Goal: Transaction & Acquisition: Obtain resource

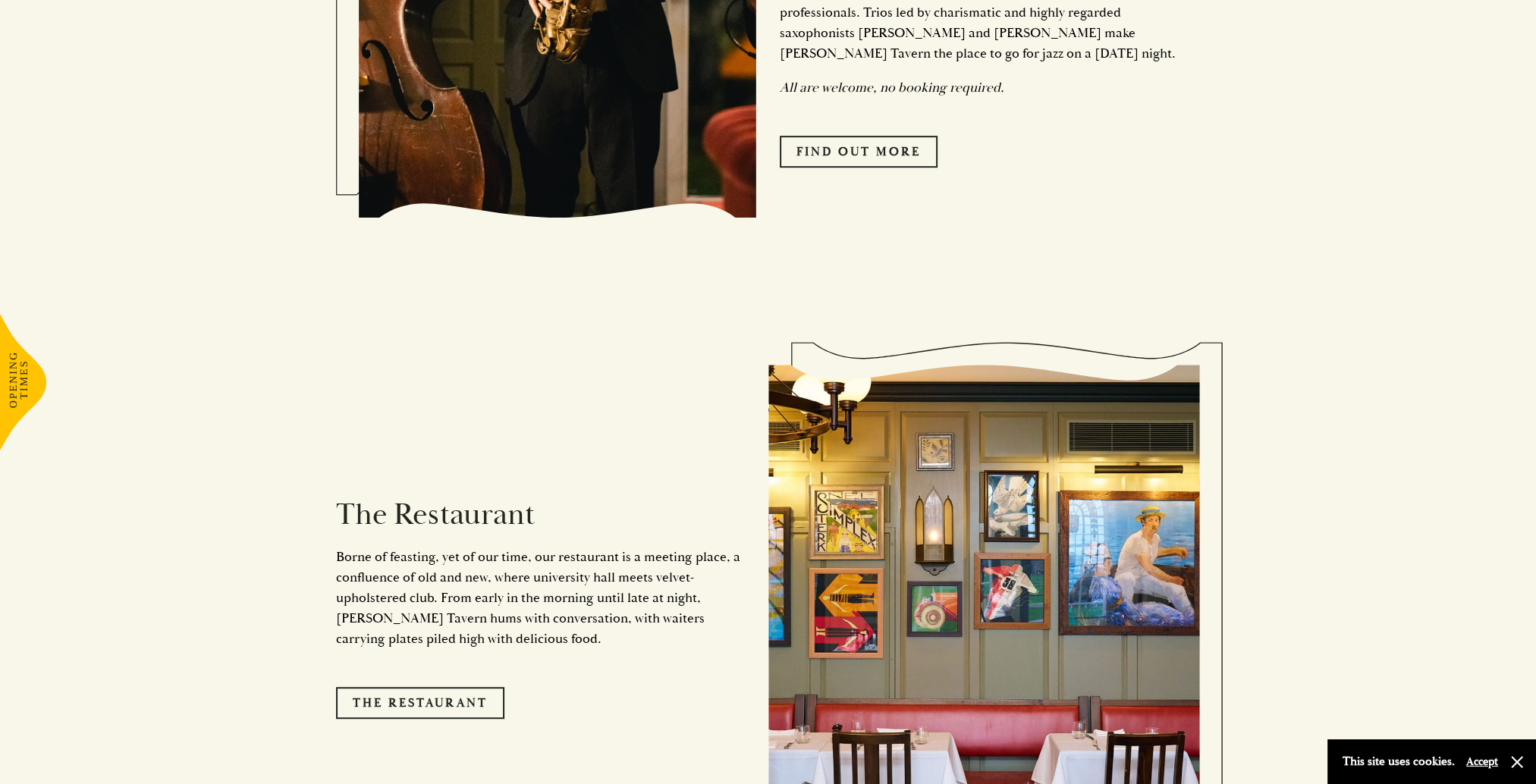
scroll to position [1138, 0]
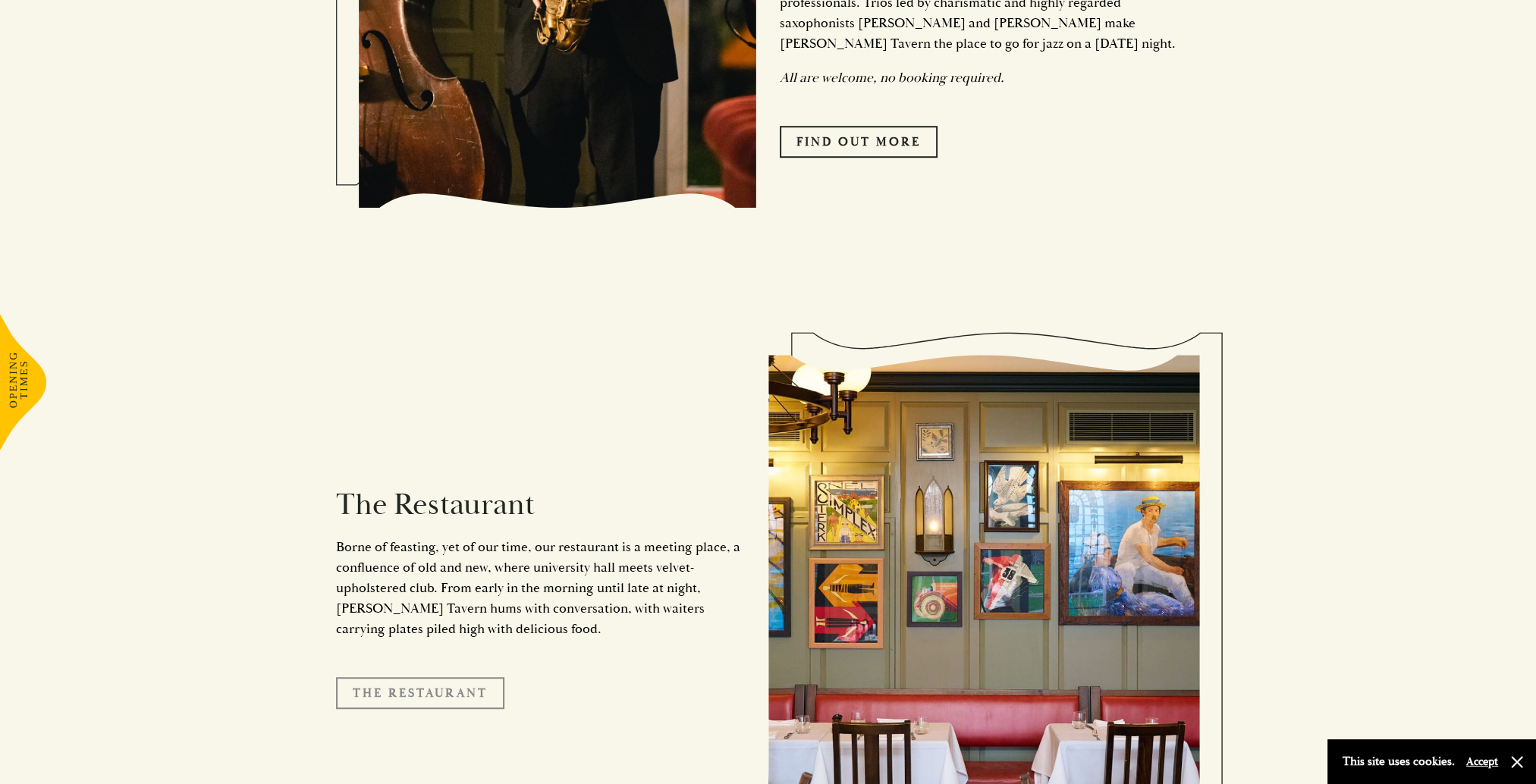
click at [428, 677] on link "The Restaurant" at bounding box center [420, 692] width 168 height 32
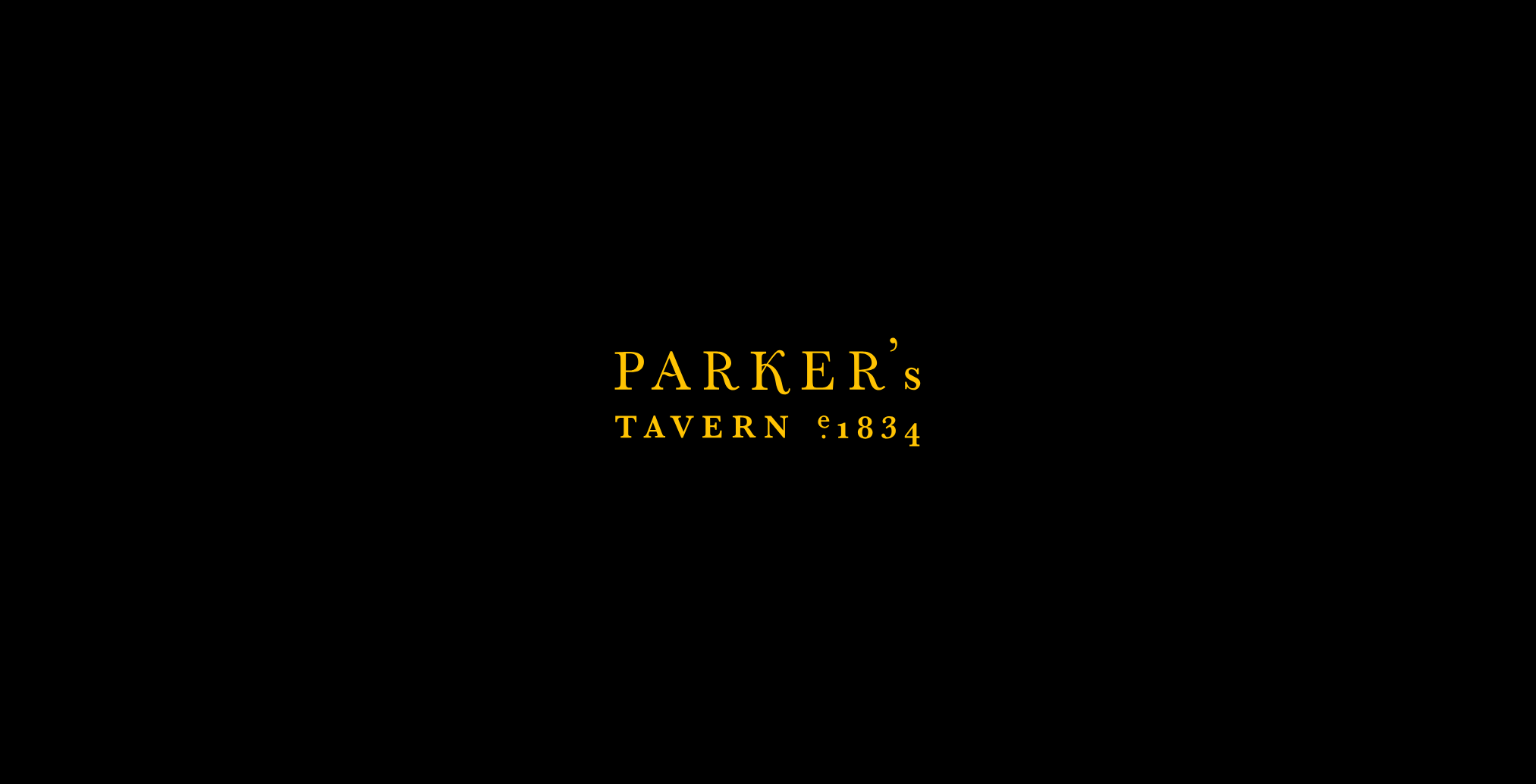
scroll to position [1365, 0]
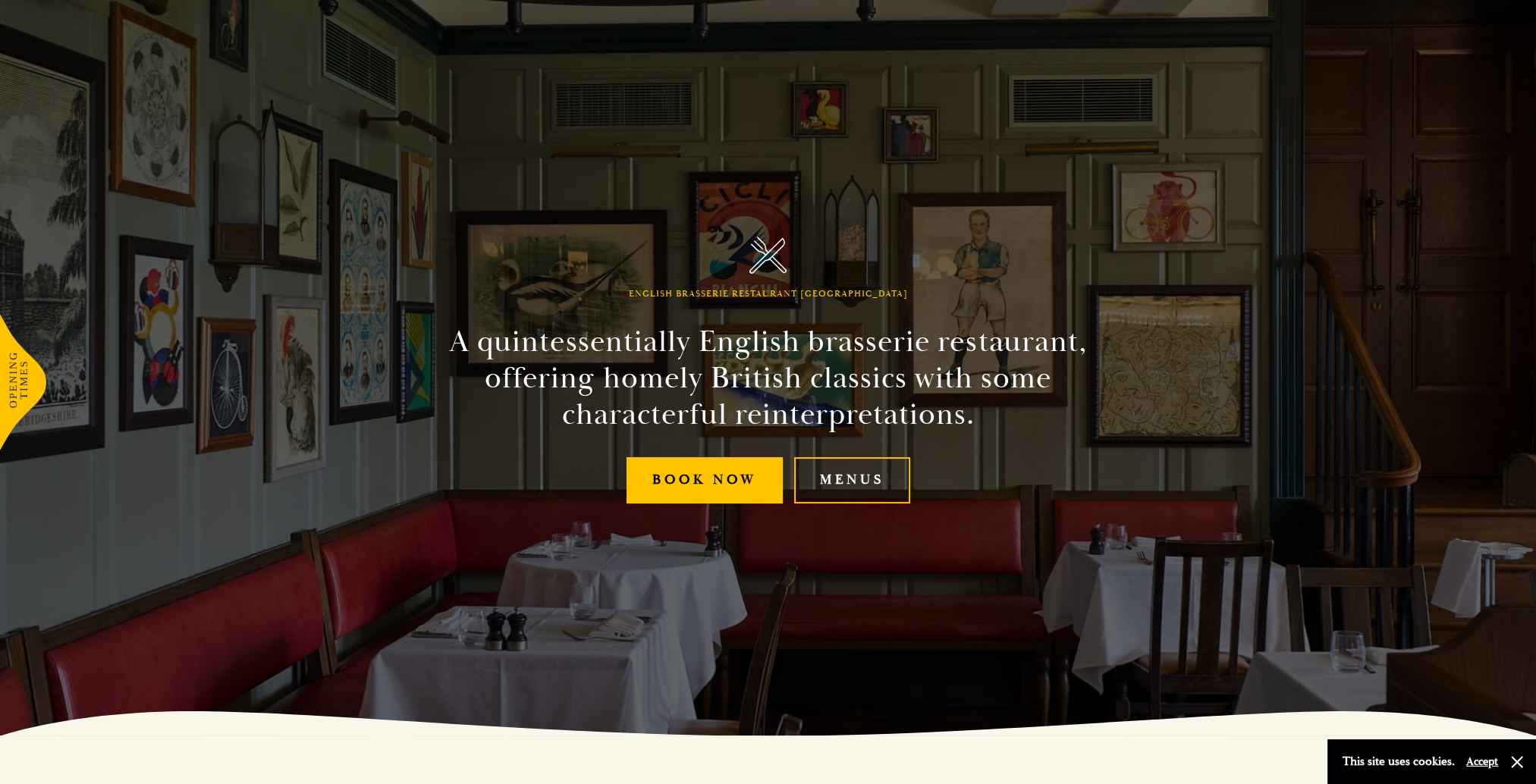
scroll to position [76, 0]
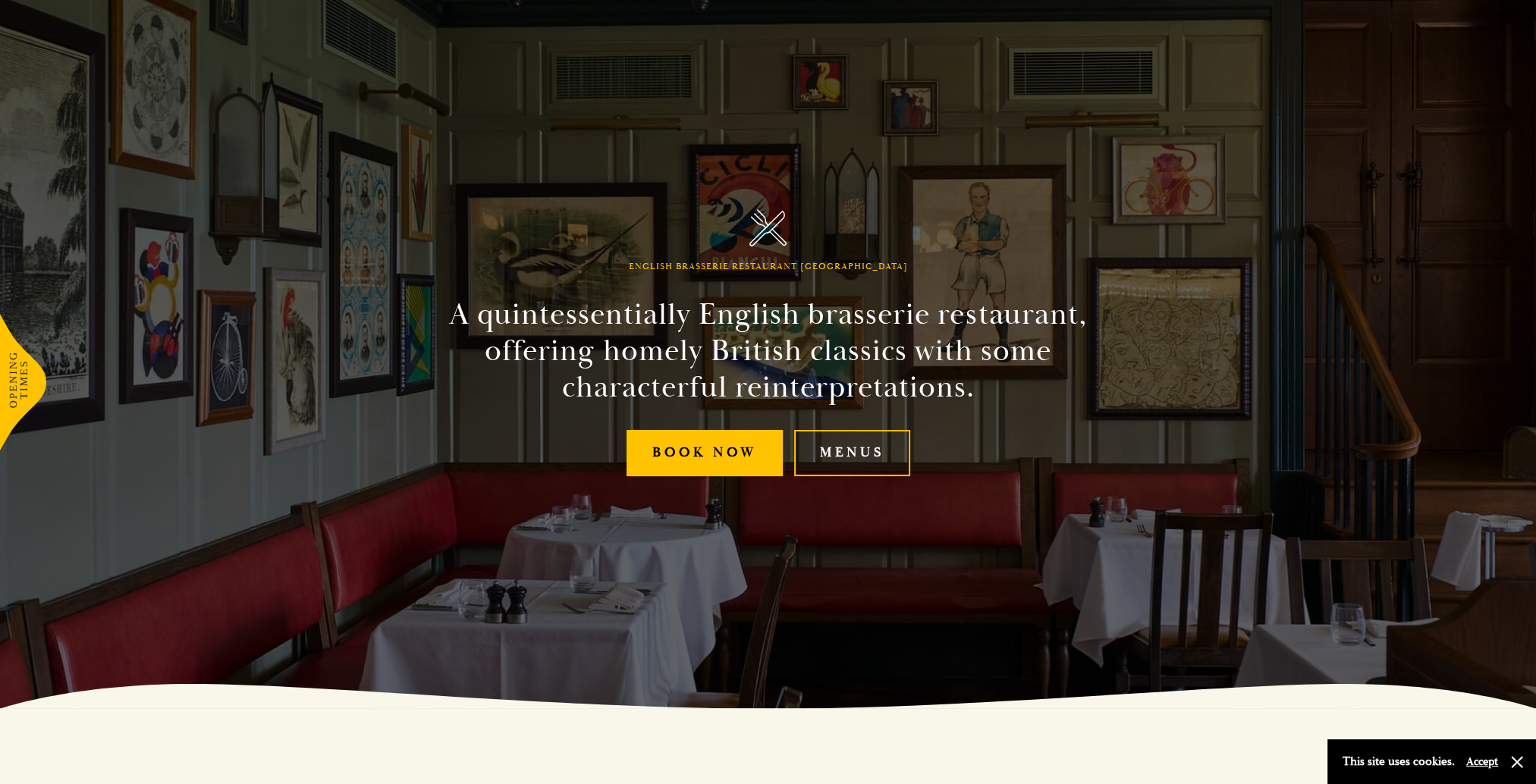
click at [1482, 763] on button "Accept" at bounding box center [1481, 761] width 32 height 14
click at [825, 457] on link "Menus" at bounding box center [852, 453] width 116 height 46
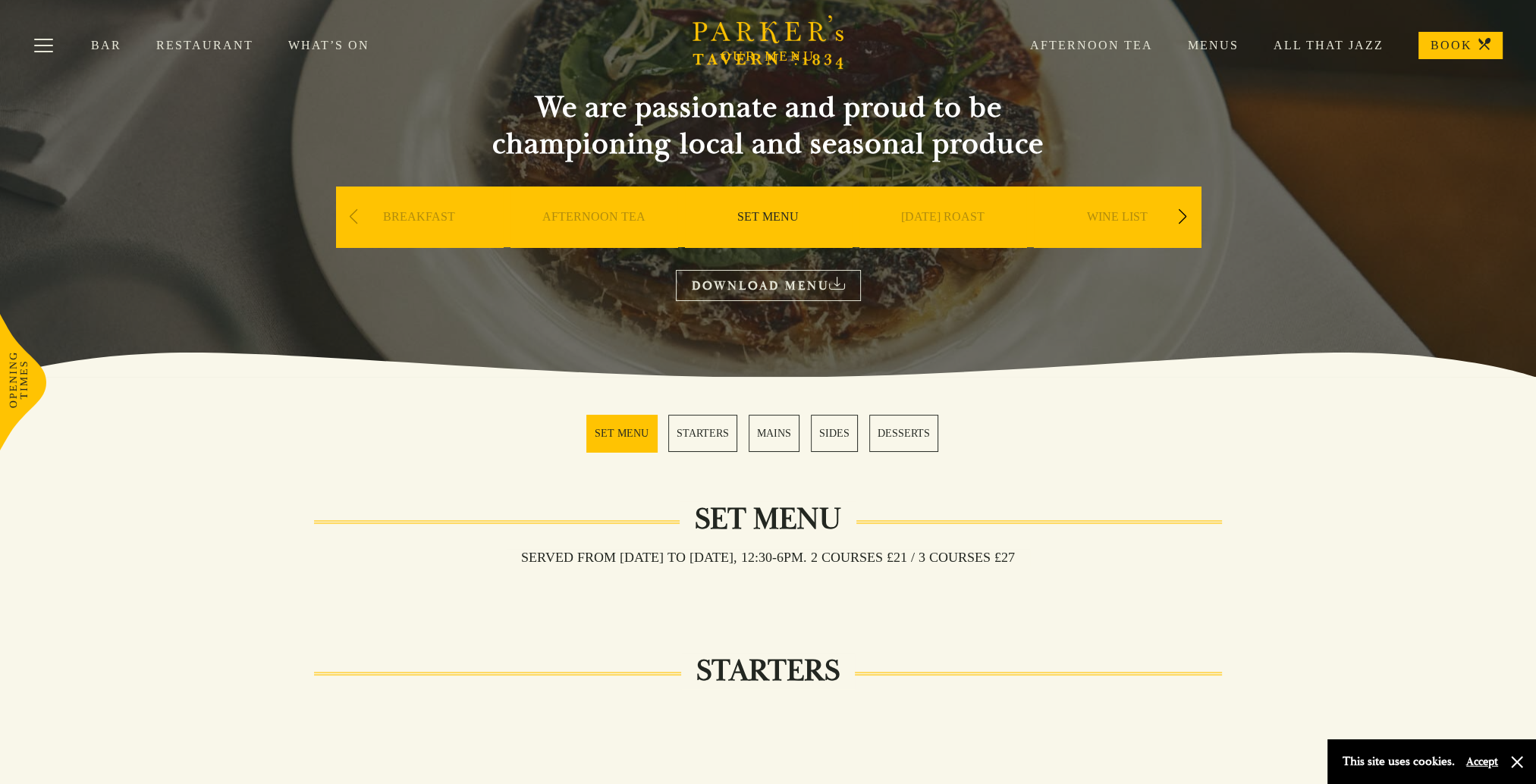
scroll to position [76, 0]
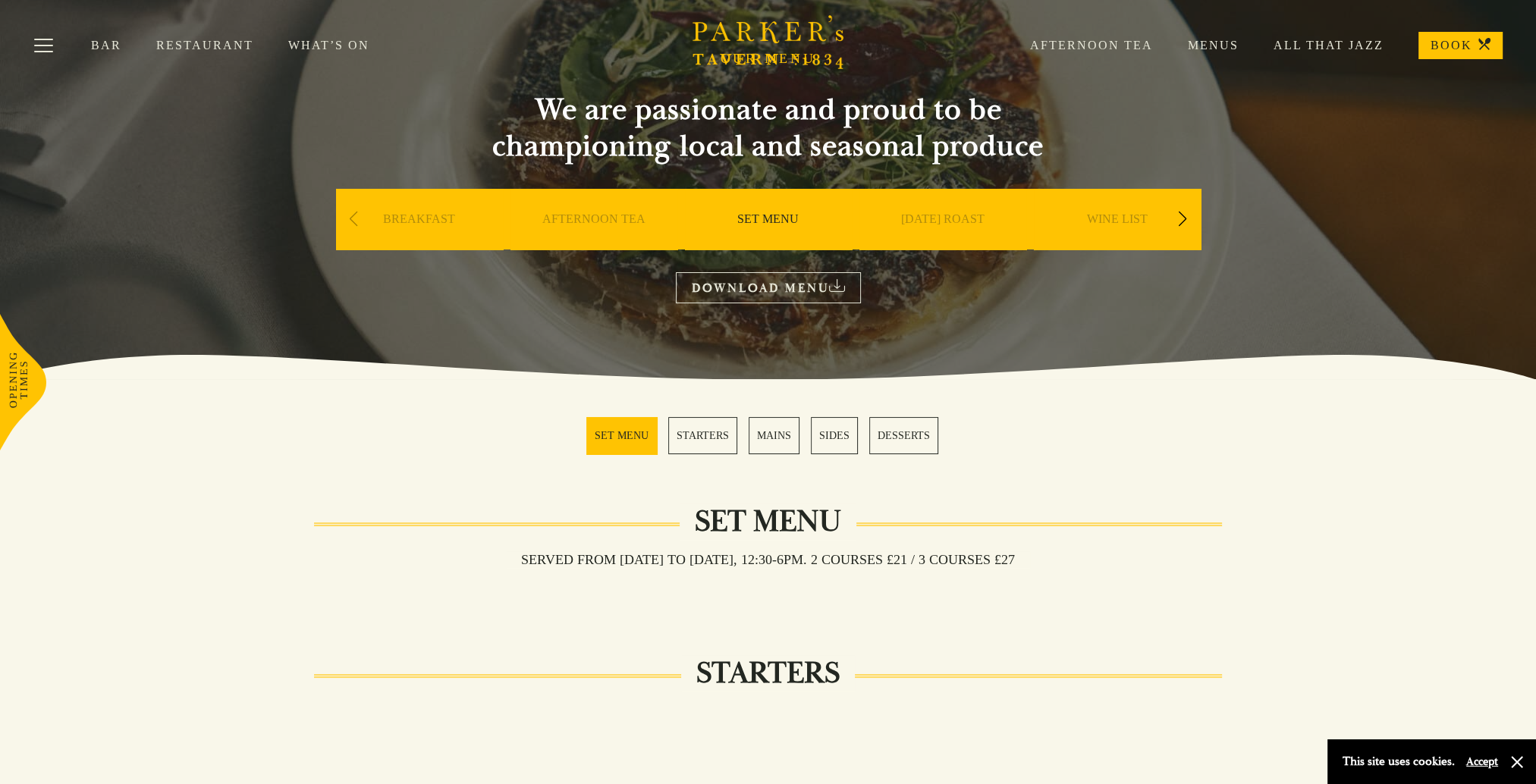
click at [695, 437] on link "STARTERS" at bounding box center [703, 435] width 69 height 37
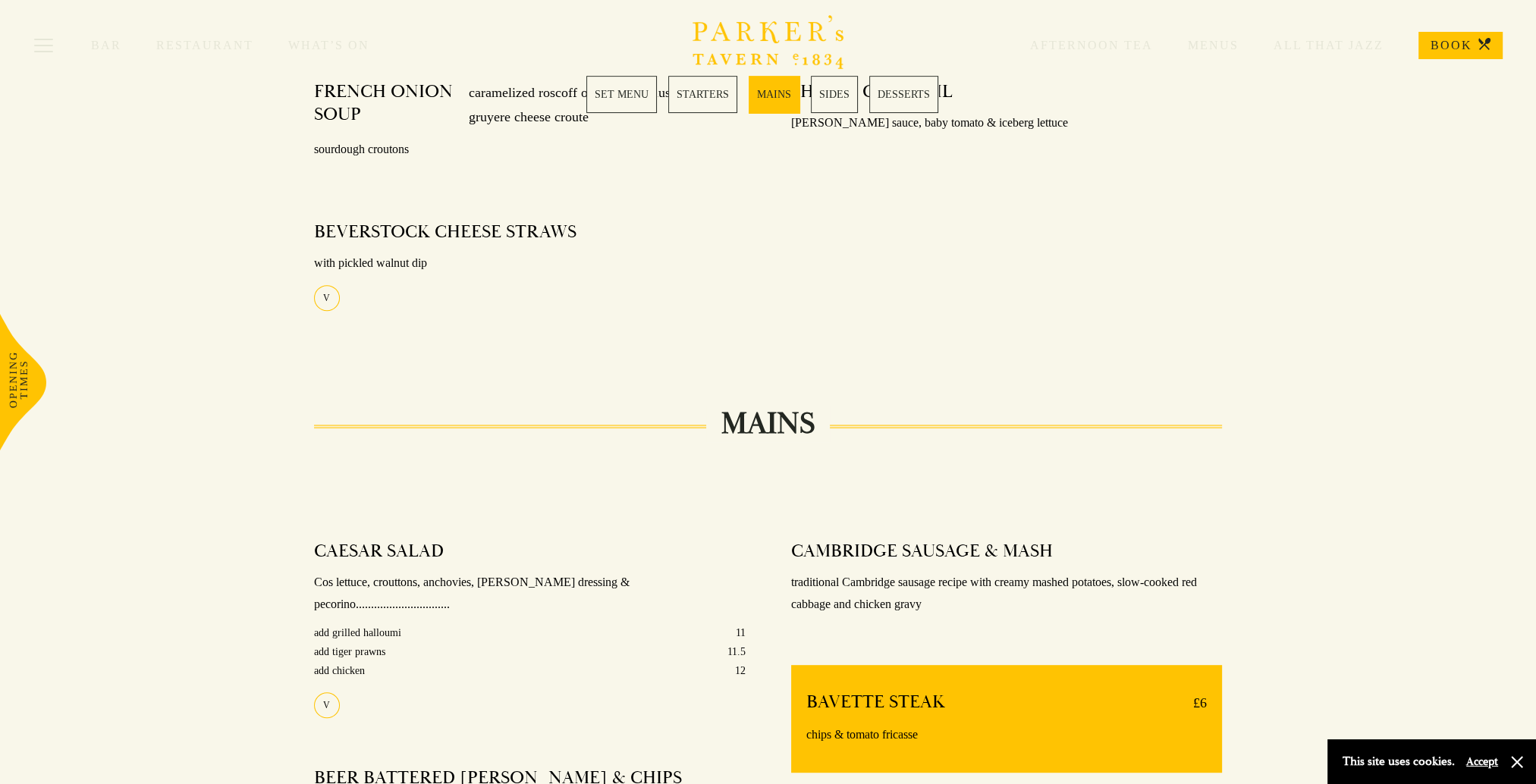
scroll to position [758, 0]
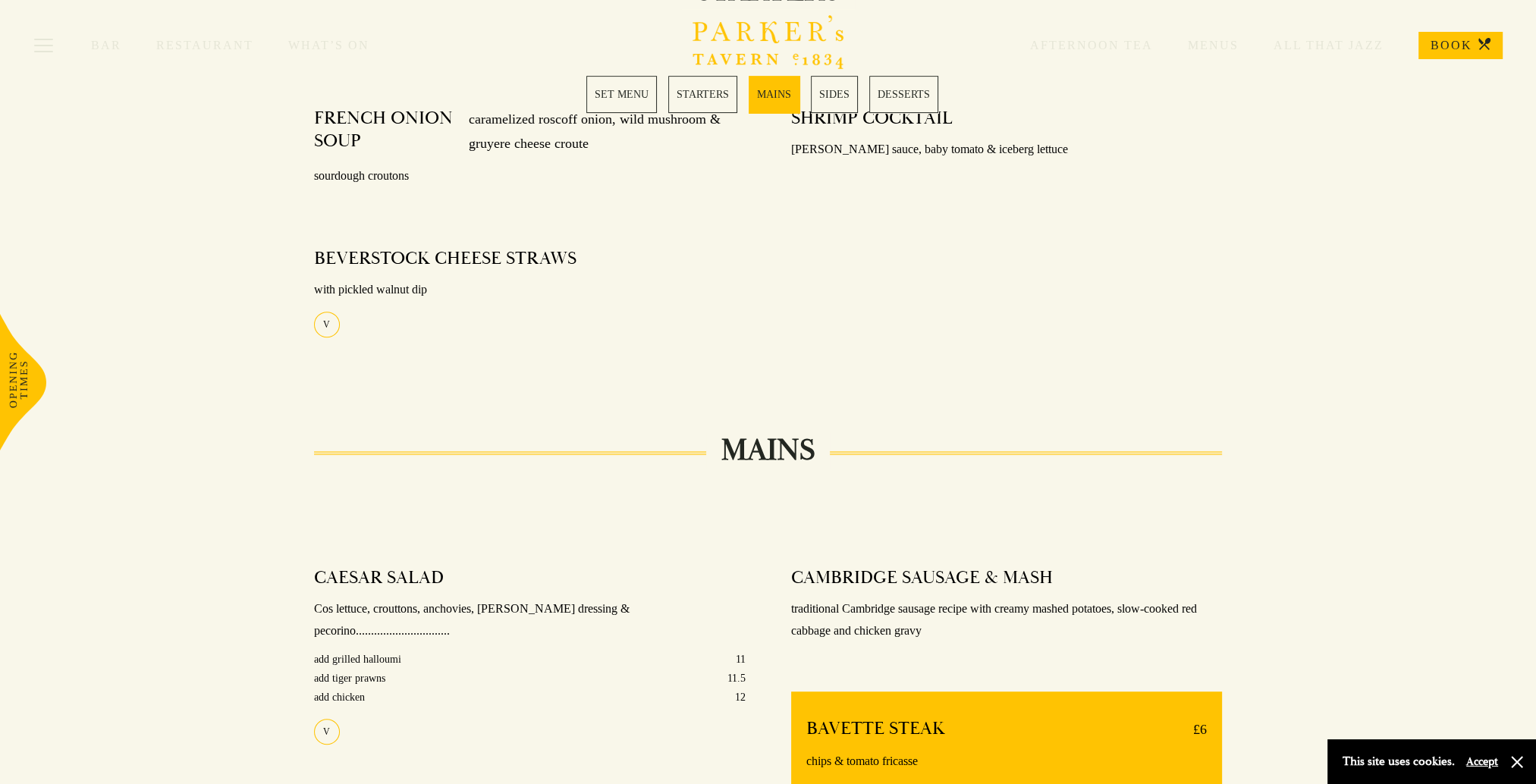
click at [1481, 761] on button "Accept" at bounding box center [1481, 761] width 32 height 14
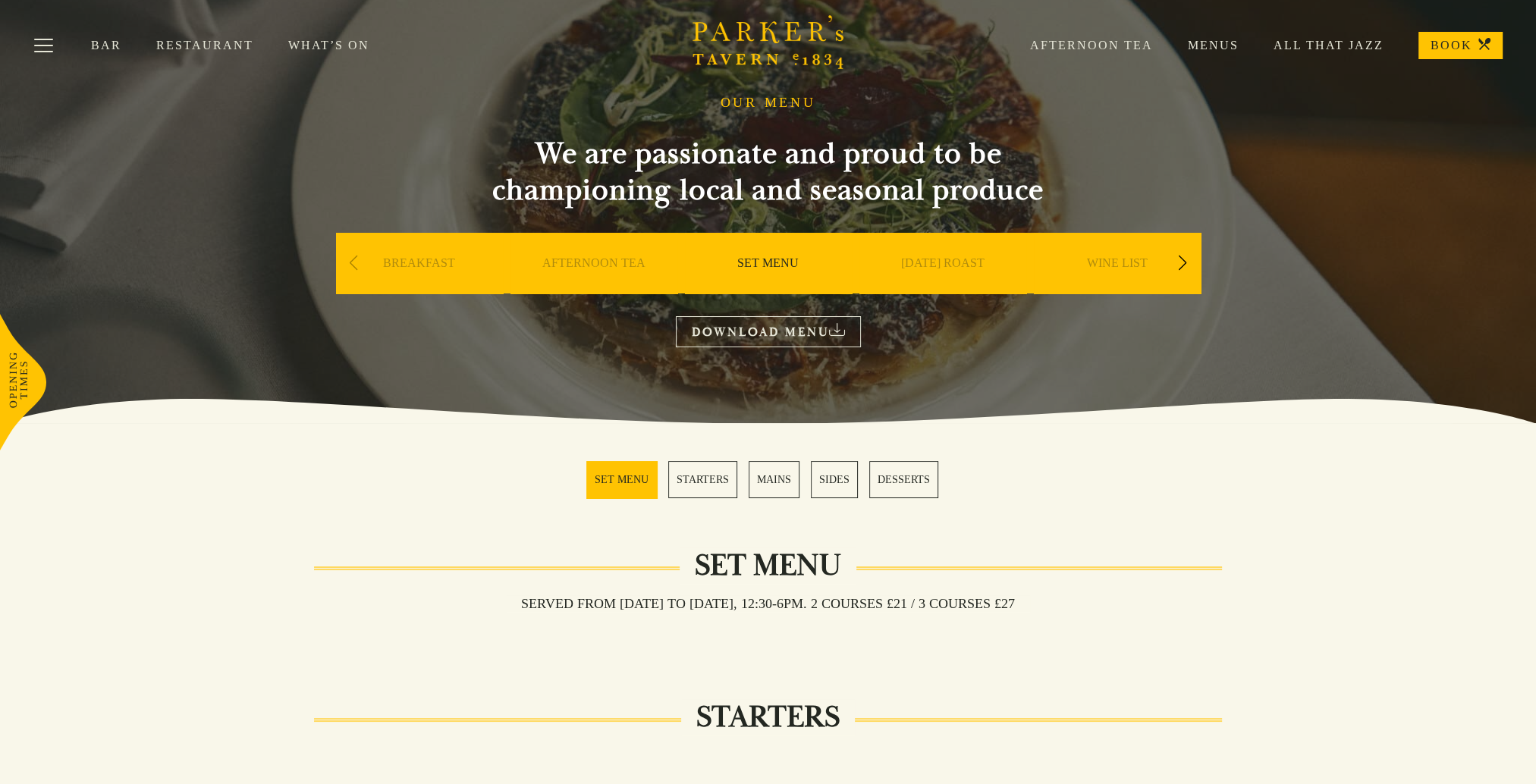
scroll to position [0, 0]
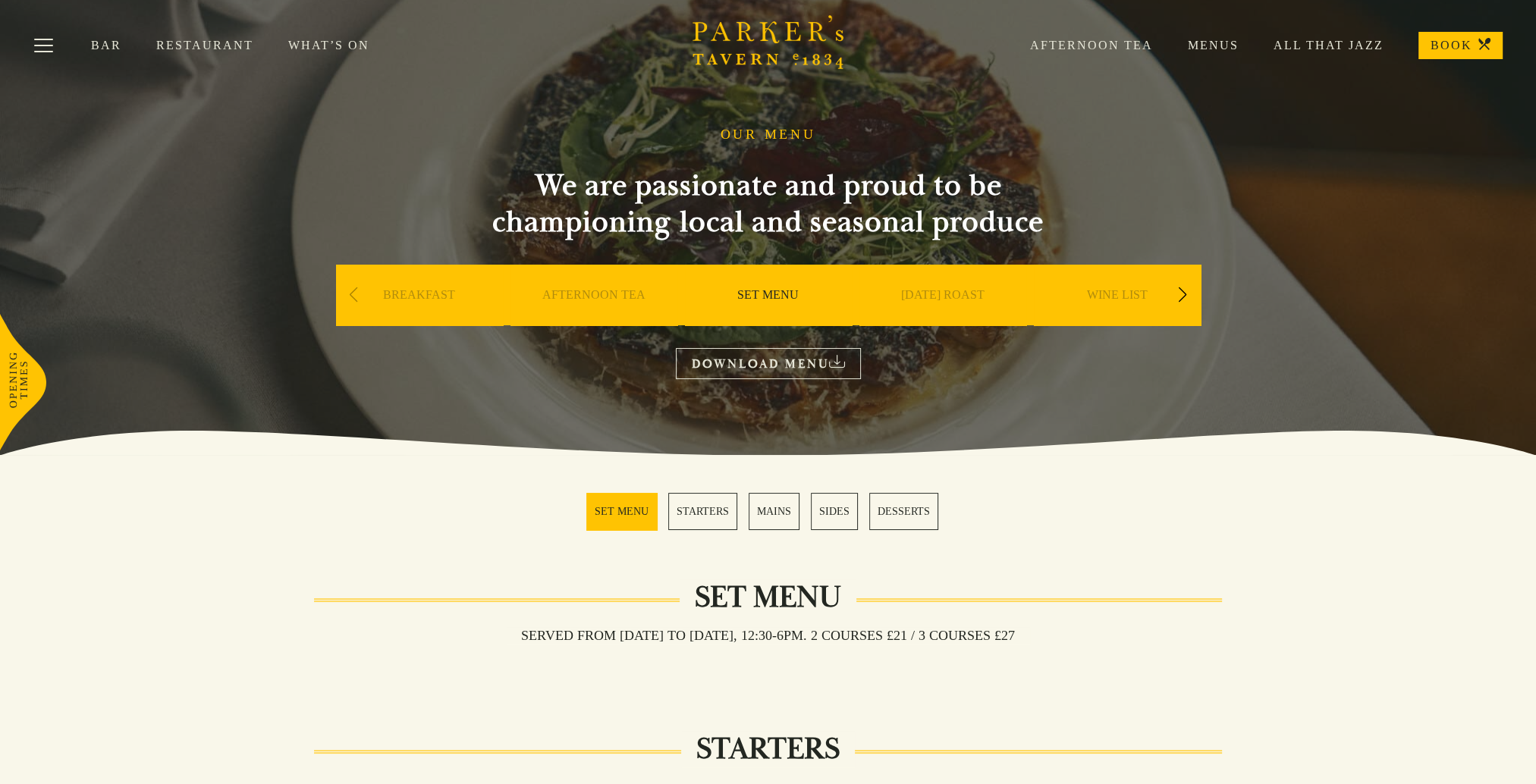
click at [1214, 46] on link "Menus" at bounding box center [1196, 46] width 86 height 15
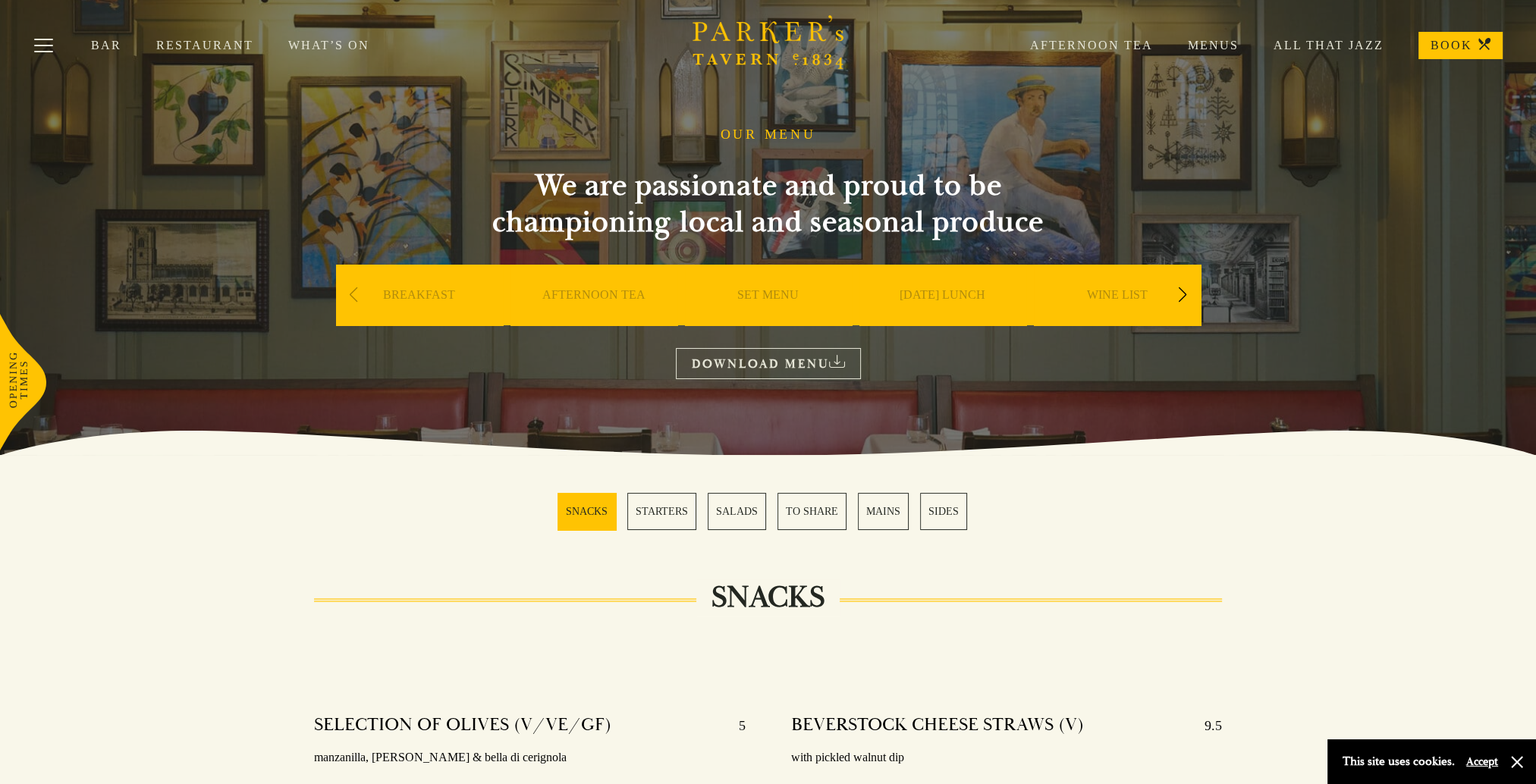
click at [1181, 292] on div "Next slide" at bounding box center [1182, 294] width 20 height 33
click at [1130, 296] on link "A LA CARTE" at bounding box center [1117, 317] width 71 height 60
click at [756, 365] on link "DOWNLOAD MENU" at bounding box center [769, 363] width 186 height 32
